Goal: Check status: Check status

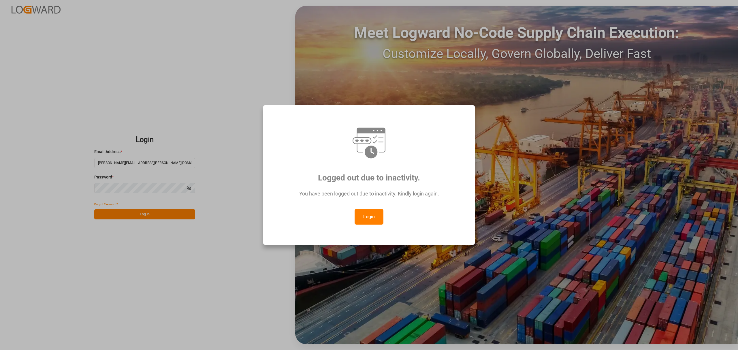
click at [374, 209] on button "Login" at bounding box center [369, 217] width 29 height 16
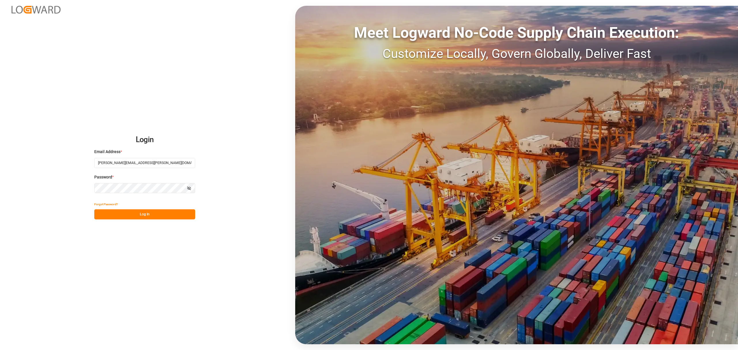
click at [171, 212] on button "Log In" at bounding box center [144, 214] width 101 height 10
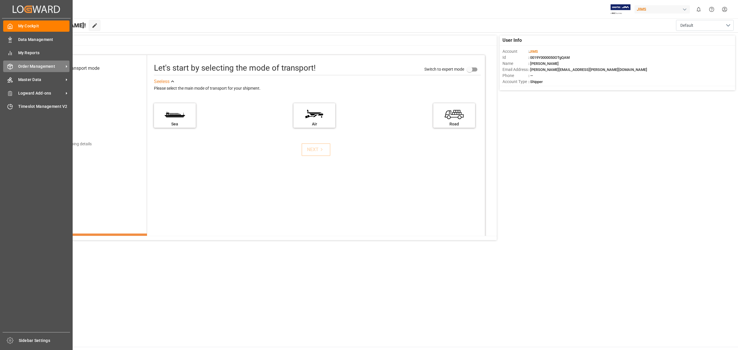
click at [38, 67] on span "Order Management" at bounding box center [41, 66] width 46 height 6
click at [25, 65] on span "Order Management" at bounding box center [41, 66] width 46 height 6
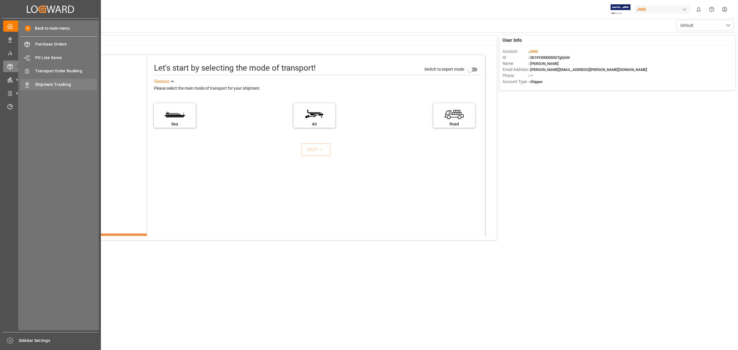
click at [46, 80] on div "Shipment Tracking Shipment Tracking" at bounding box center [58, 84] width 77 height 11
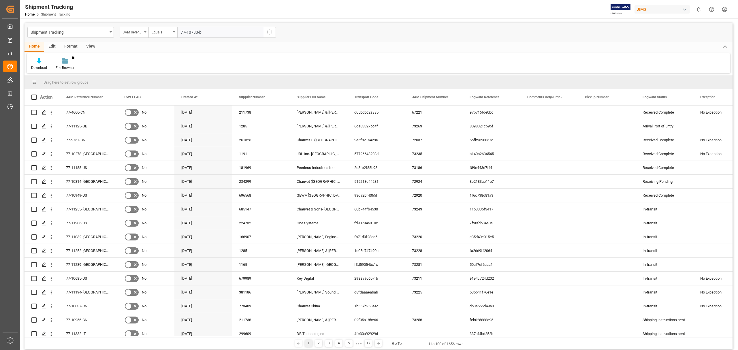
type input "77-10783-be"
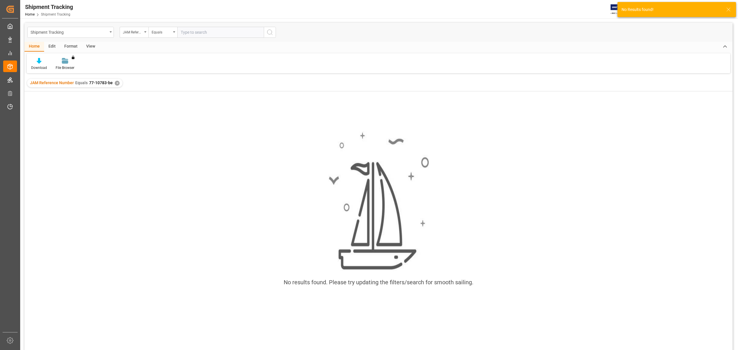
click at [113, 82] on div "JAM Reference Number Equals 77-10783-be ✕" at bounding box center [74, 83] width 95 height 9
click at [115, 82] on div "✕" at bounding box center [117, 83] width 5 height 5
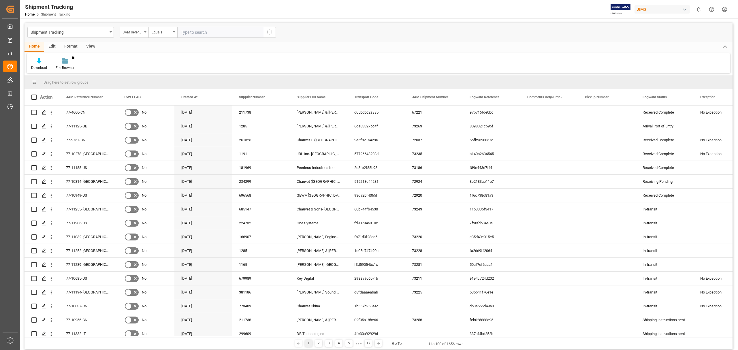
click at [215, 35] on input "text" at bounding box center [220, 32] width 87 height 11
type input "77-10483-be"
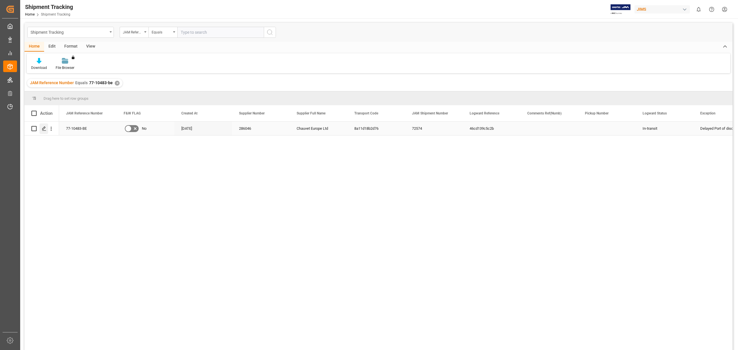
click at [40, 126] on div "Press SPACE to select this row." at bounding box center [44, 128] width 9 height 11
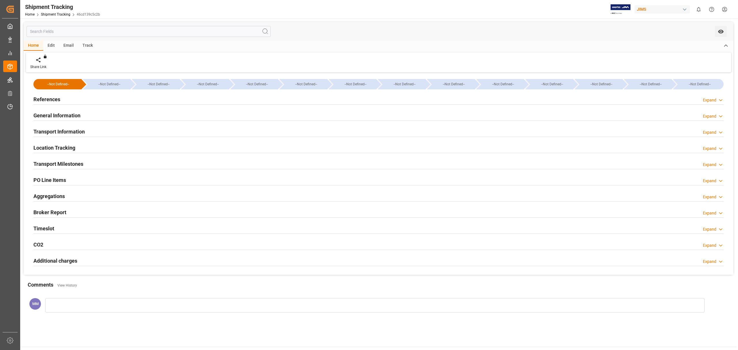
type input "45414"
click at [70, 114] on h2 "General Information" at bounding box center [56, 116] width 47 height 8
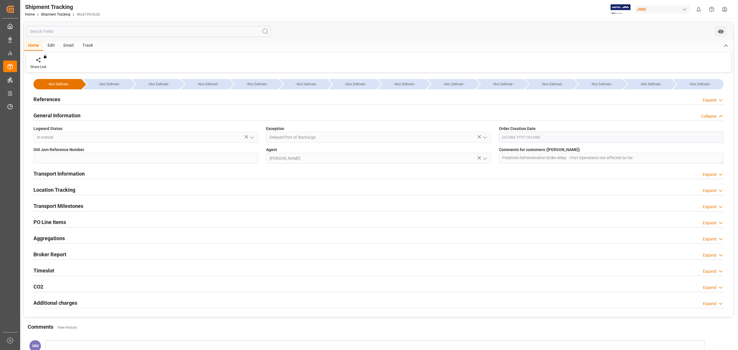
click at [72, 113] on h2 "General Information" at bounding box center [56, 116] width 47 height 8
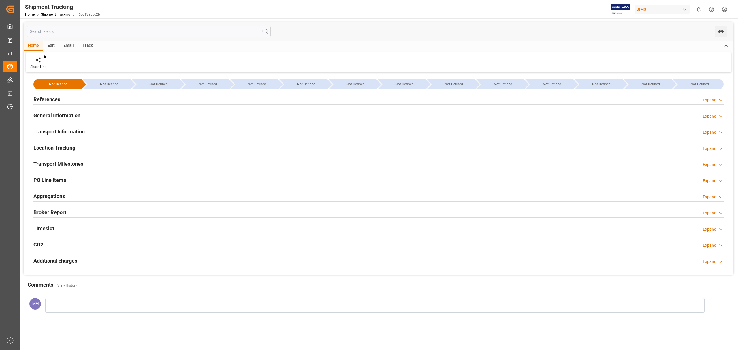
click at [70, 130] on h2 "Transport Information" at bounding box center [58, 132] width 51 height 8
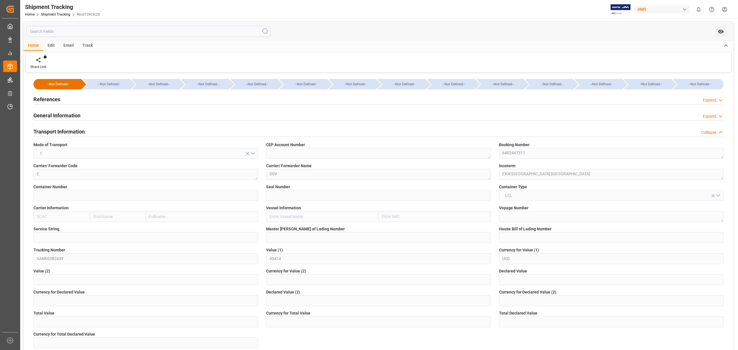
click at [501, 112] on div "General Information Expand" at bounding box center [378, 115] width 690 height 11
